Goal: Find specific page/section: Find specific page/section

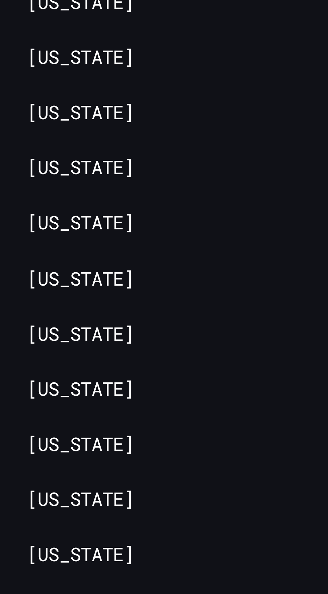
scroll to position [7474, 0]
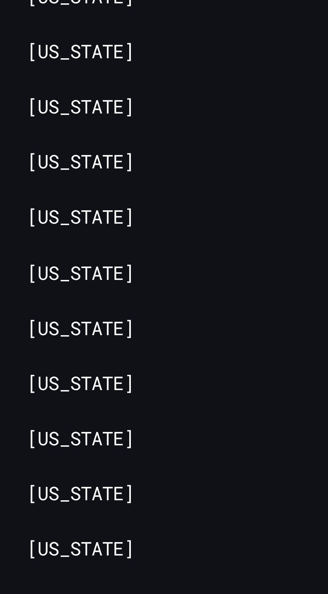
click at [29, 571] on link "[US_STATE]" at bounding box center [20, 574] width 27 height 6
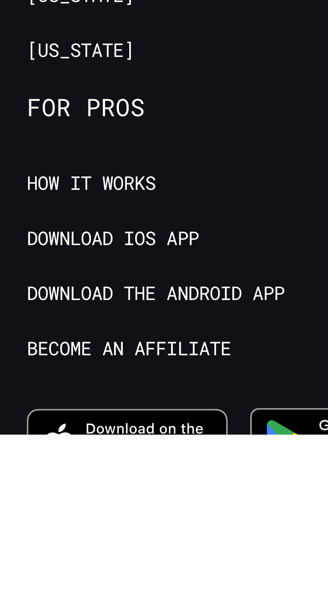
scroll to position [661, 0]
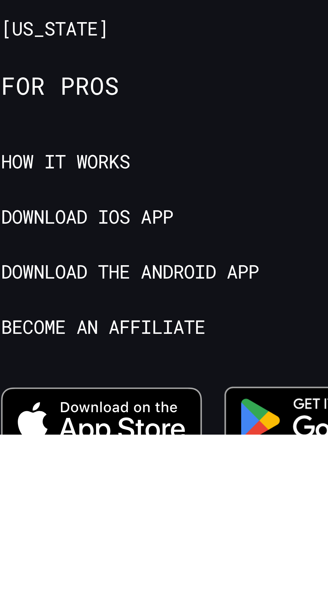
click at [30, 503] on span "For Pros" at bounding box center [48, 506] width 82 height 7
click at [18, 504] on span "For Pros" at bounding box center [48, 506] width 82 height 7
click at [30, 507] on span "For Pros" at bounding box center [48, 506] width 82 height 7
click at [29, 505] on span "For Pros" at bounding box center [48, 506] width 82 height 7
click at [21, 507] on span "For Pros" at bounding box center [48, 506] width 82 height 7
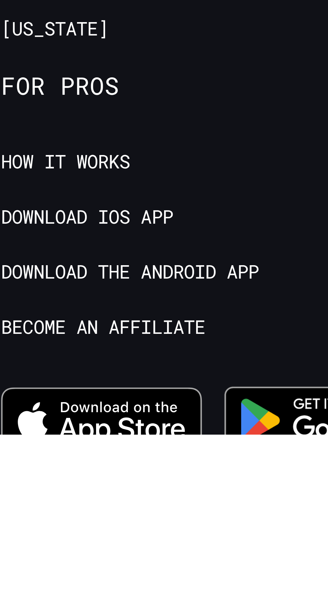
click at [38, 507] on span "For Pros" at bounding box center [48, 506] width 82 height 7
click at [29, 504] on span "For Pros" at bounding box center [48, 506] width 82 height 7
click at [18, 506] on span "For Pros" at bounding box center [48, 506] width 82 height 7
click at [30, 506] on span "For Pros" at bounding box center [48, 506] width 82 height 7
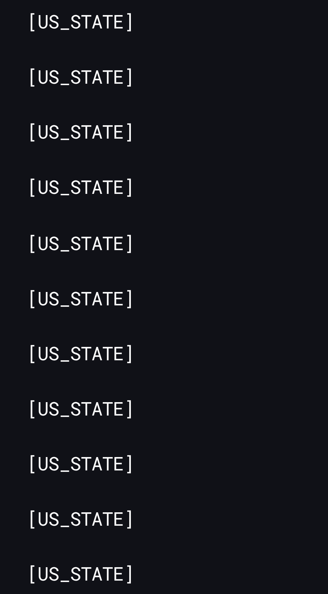
scroll to position [7474, 0]
